Goal: Find specific page/section: Find specific page/section

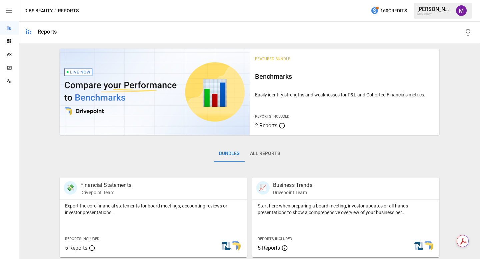
scroll to position [5, 0]
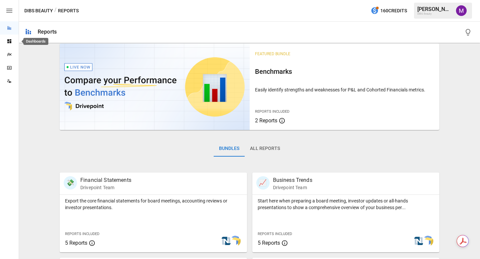
click at [9, 42] on icon "Dashboards" at bounding box center [9, 41] width 5 height 5
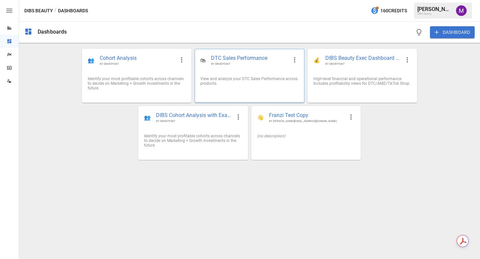
click at [234, 62] on span "DTC Sales Performance" at bounding box center [249, 59] width 77 height 8
click at [338, 66] on span "BY DRIVEPOINT" at bounding box center [362, 64] width 75 height 4
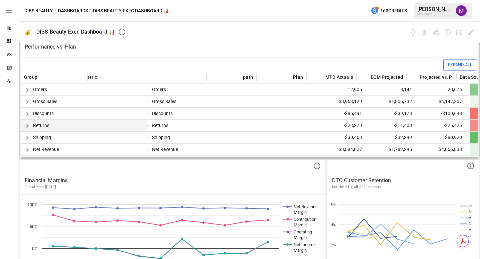
scroll to position [0, 8]
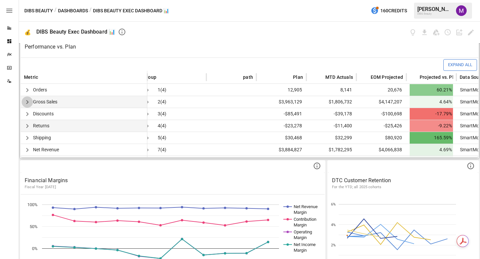
click at [26, 100] on icon "button" at bounding box center [27, 102] width 8 height 8
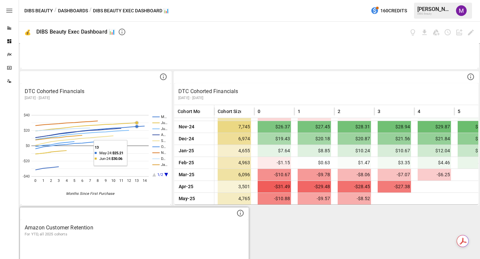
scroll to position [790, 0]
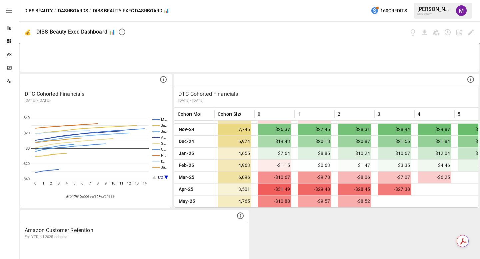
click at [72, 9] on button "Dashboards" at bounding box center [73, 11] width 30 height 8
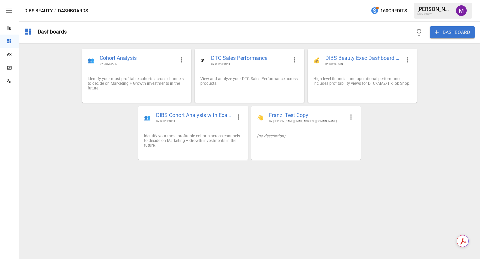
click at [41, 11] on button "DIBS Beauty" at bounding box center [38, 11] width 29 height 8
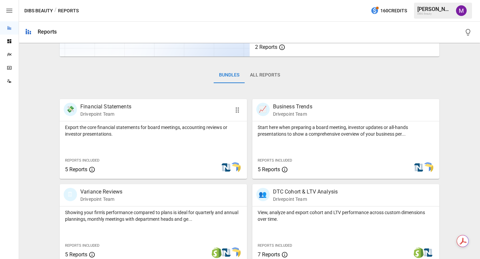
scroll to position [106, 0]
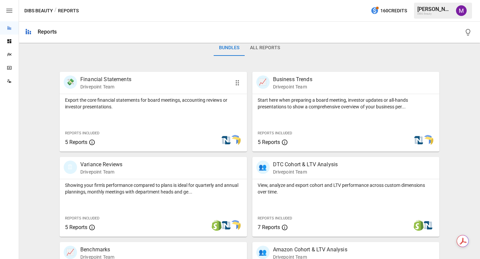
click at [120, 82] on p "Financial Statements" at bounding box center [105, 80] width 51 height 8
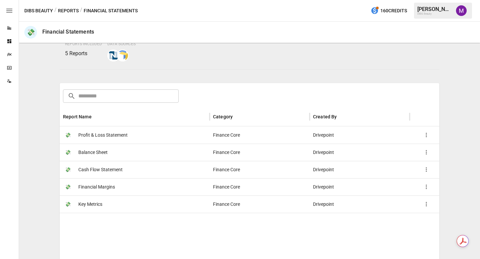
scroll to position [61, 0]
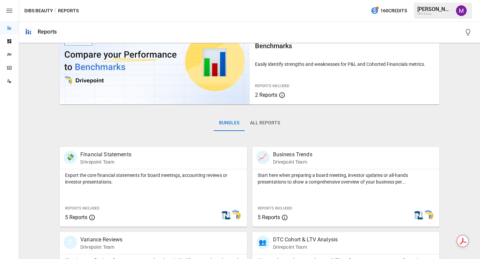
scroll to position [42, 0]
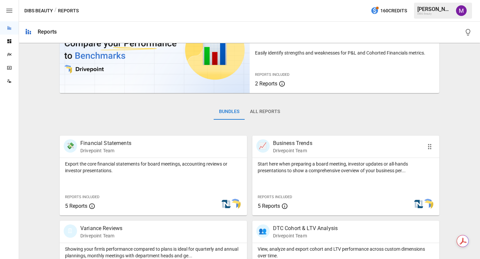
click at [291, 141] on p "Business Trends" at bounding box center [292, 144] width 39 height 8
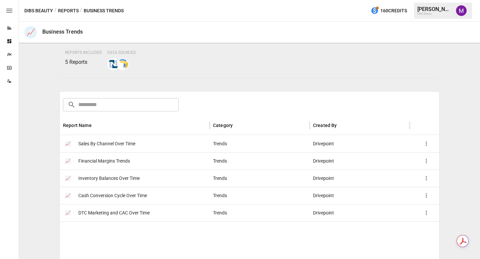
scroll to position [63, 0]
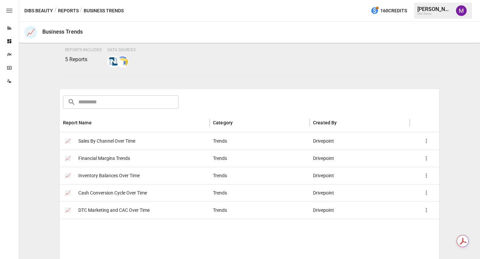
click at [131, 143] on span "Sales By Channel Over Time" at bounding box center [106, 141] width 57 height 17
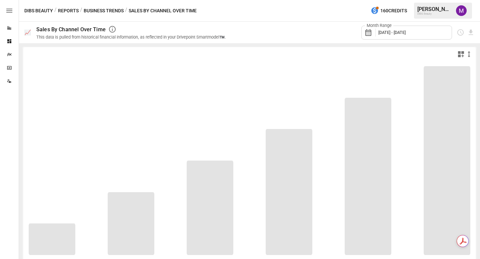
click at [394, 30] on span "[DATE] - [DATE]" at bounding box center [391, 32] width 27 height 5
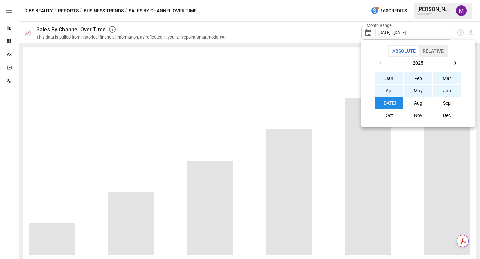
click at [418, 106] on button "Aug" at bounding box center [417, 103] width 29 height 12
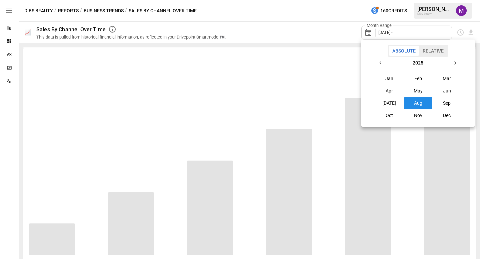
click at [414, 103] on button "Aug" at bounding box center [417, 103] width 29 height 12
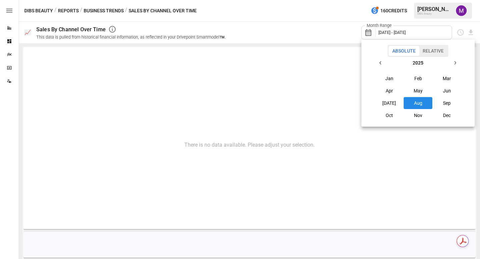
click at [342, 23] on div at bounding box center [240, 129] width 480 height 259
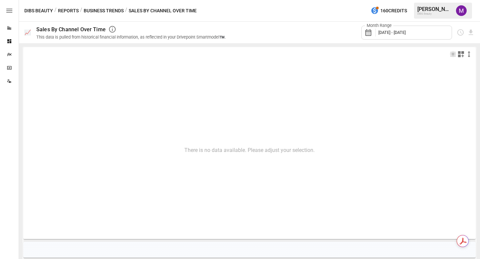
click at [110, 11] on button "Business Trends" at bounding box center [104, 11] width 40 height 8
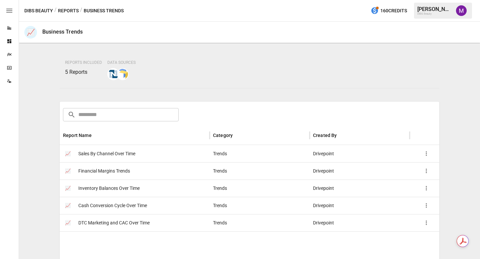
scroll to position [59, 0]
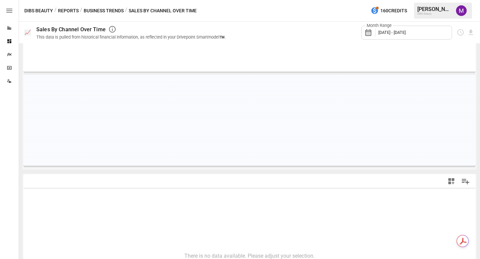
scroll to position [96, 0]
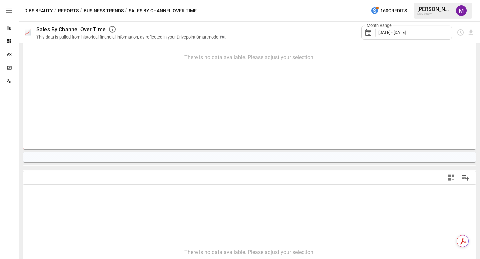
click at [115, 12] on button "Business Trends" at bounding box center [104, 11] width 40 height 8
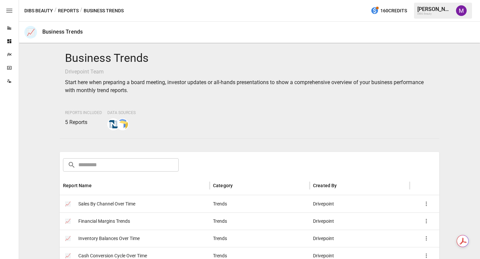
click at [68, 10] on button "Reports" at bounding box center [68, 11] width 21 height 8
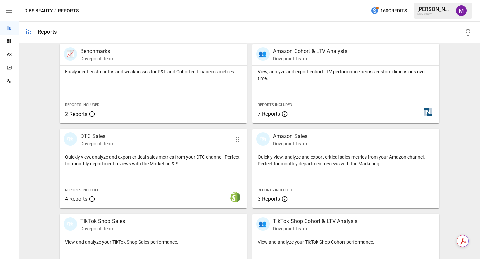
scroll to position [283, 0]
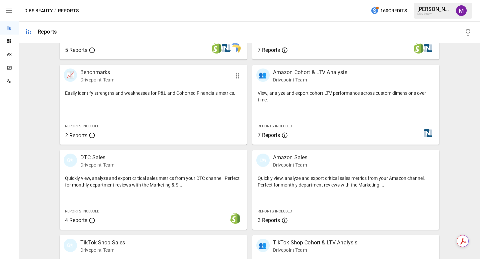
click at [107, 70] on p "Benchmarks" at bounding box center [97, 73] width 34 height 8
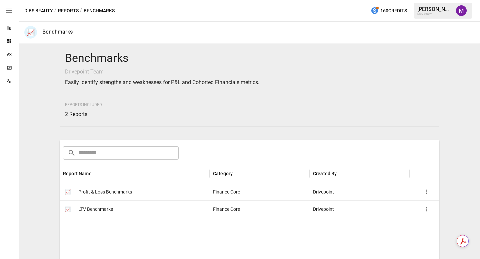
scroll to position [8, 0]
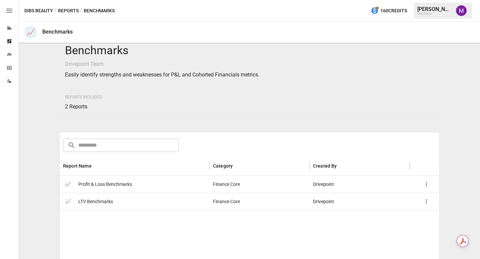
click at [71, 10] on button "Reports" at bounding box center [68, 11] width 21 height 8
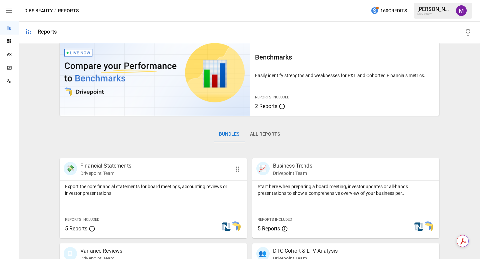
scroll to position [21, 0]
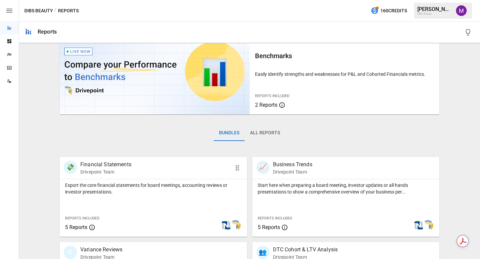
click at [110, 166] on p "Financial Statements" at bounding box center [105, 165] width 51 height 8
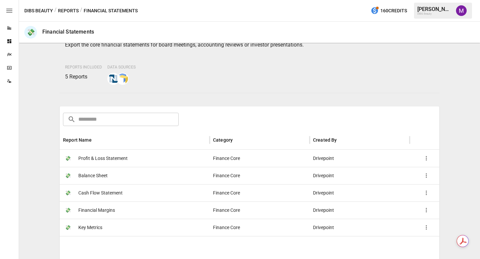
scroll to position [39, 0]
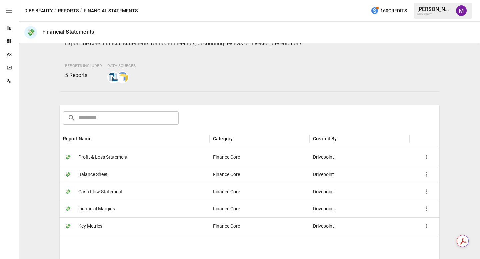
click at [41, 12] on button "DIBS Beauty" at bounding box center [38, 11] width 29 height 8
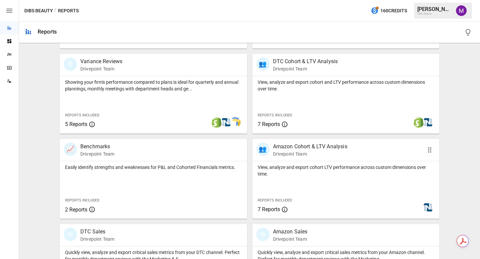
scroll to position [298, 0]
